Goal: Task Accomplishment & Management: Use online tool/utility

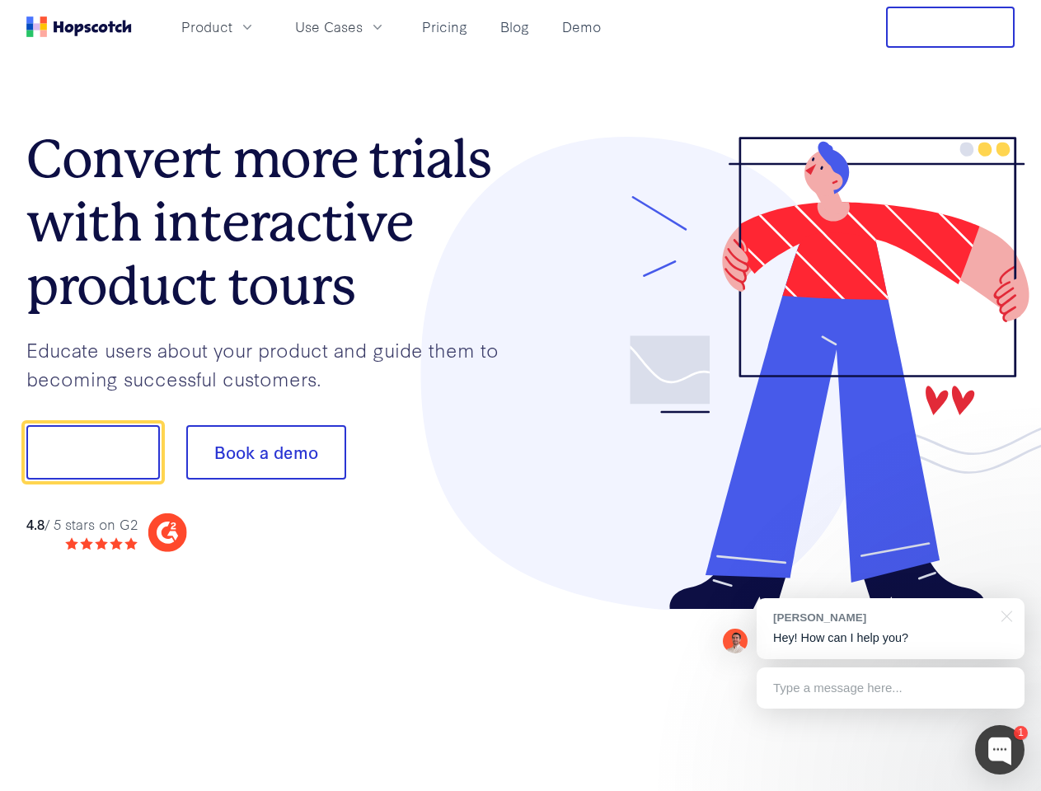
click at [521, 396] on div at bounding box center [768, 374] width 494 height 474
click at [232, 26] on span "Product" at bounding box center [206, 26] width 51 height 21
click at [363, 26] on span "Use Cases" at bounding box center [329, 26] width 68 height 21
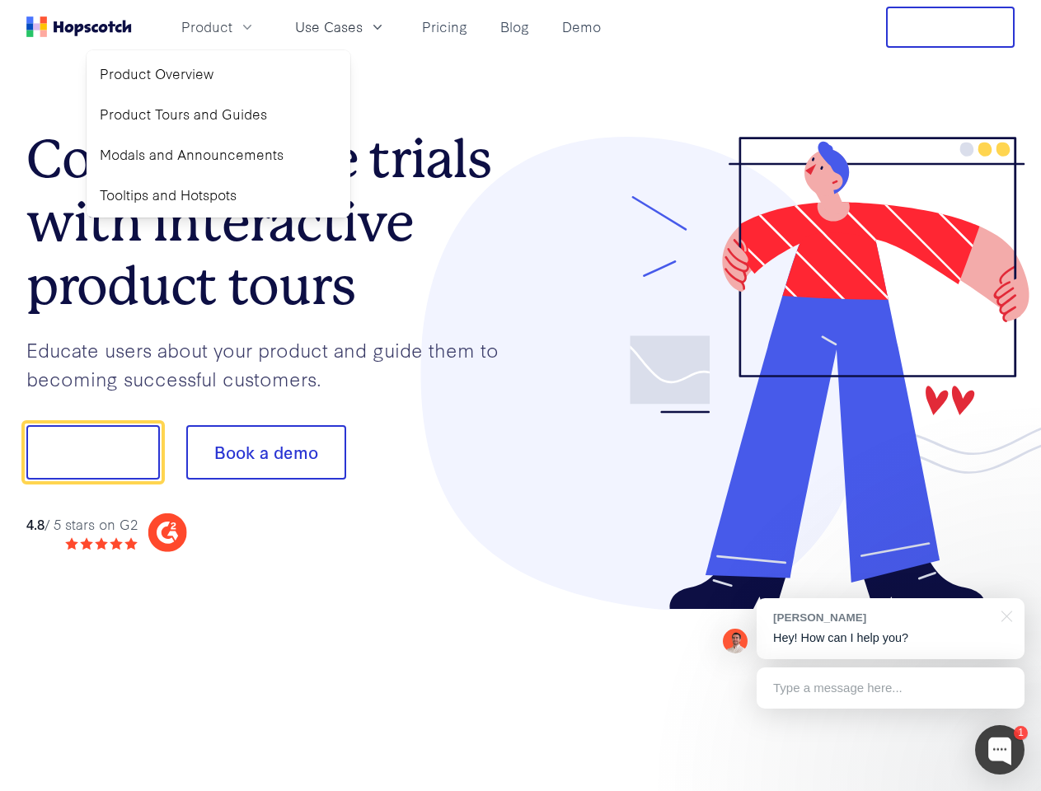
click at [950, 27] on button "Free Trial" at bounding box center [950, 27] width 129 height 41
click at [92, 452] on button "Show me!" at bounding box center [93, 452] width 134 height 54
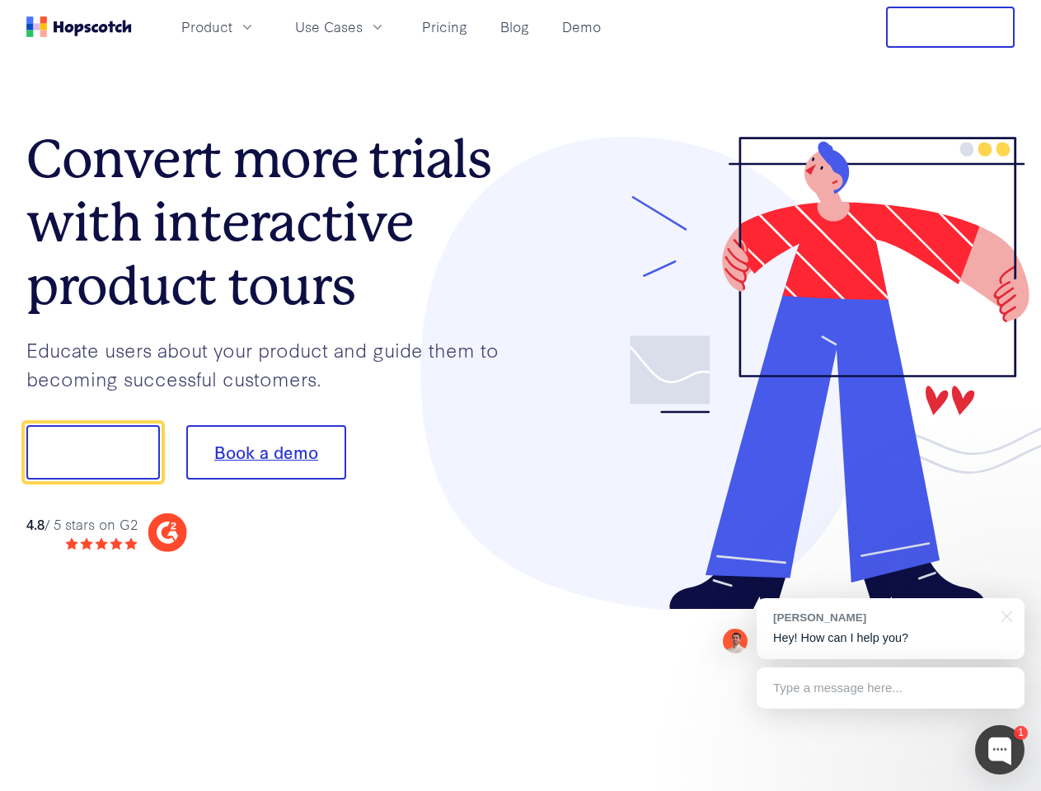
click at [265, 452] on button "Book a demo" at bounding box center [266, 452] width 160 height 54
click at [1000, 750] on div at bounding box center [999, 749] width 49 height 49
click at [890, 629] on div "[PERSON_NAME] Hey! How can I help you?" at bounding box center [891, 628] width 268 height 61
click at [1004, 615] on div at bounding box center [869, 451] width 309 height 550
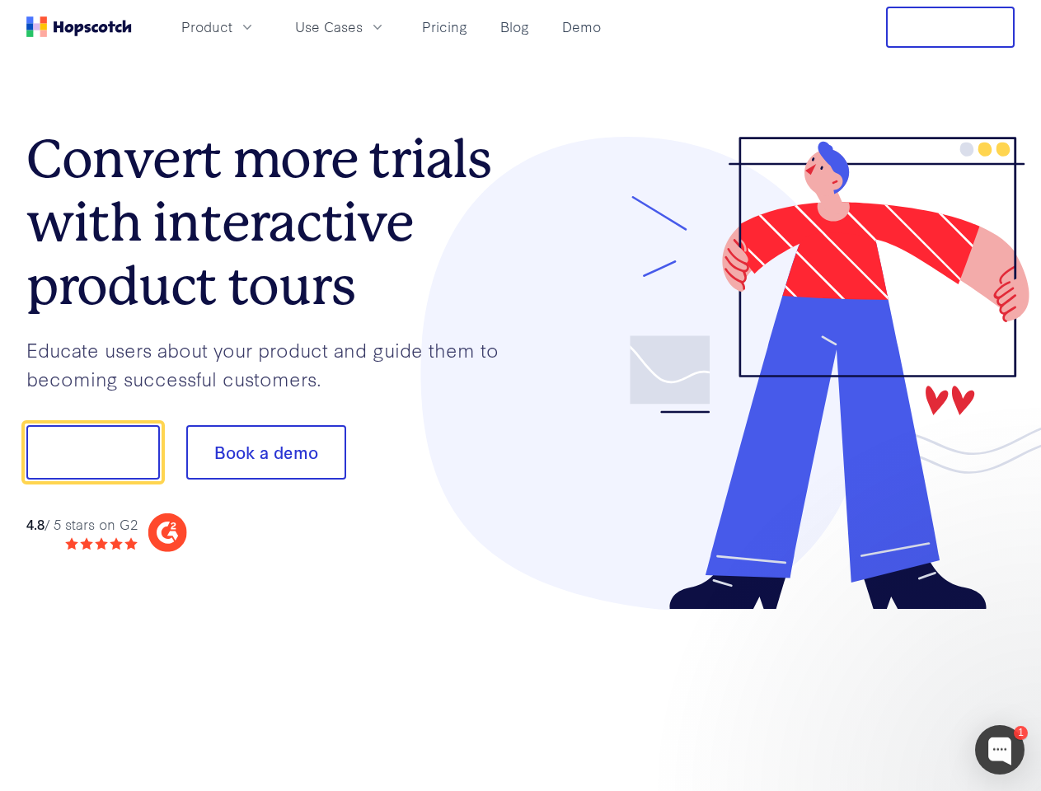
click at [890, 688] on div at bounding box center [869, 560] width 309 height 329
